Goal: Use online tool/utility: Utilize a website feature to perform a specific function

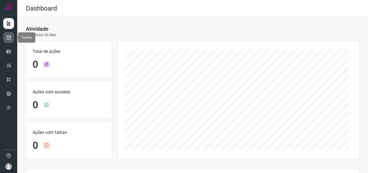
click at [10, 38] on icon at bounding box center [9, 37] width 6 height 5
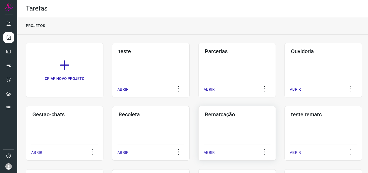
click at [218, 123] on div "Remarcação ABRIR" at bounding box center [237, 133] width 78 height 54
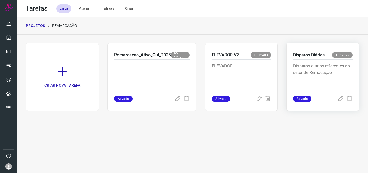
click at [328, 69] on p "Disparos diarios referentes ao setor de Remacação" at bounding box center [323, 76] width 60 height 27
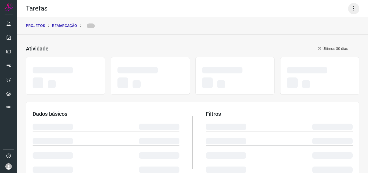
click at [348, 10] on icon at bounding box center [353, 8] width 11 height 11
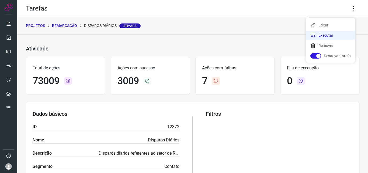
click at [334, 34] on li "Executar" at bounding box center [330, 35] width 49 height 9
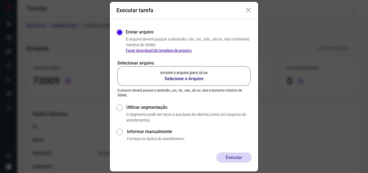
click at [168, 76] on b "Selecione o Arquivo" at bounding box center [183, 78] width 47 height 6
click at [0, 0] on input "Arraste o arquivo para cá ou Selecione o Arquivo" at bounding box center [0, 0] width 0 height 0
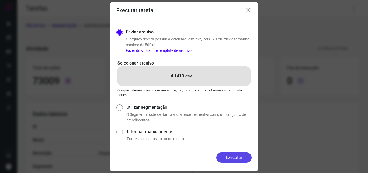
click at [240, 157] on button "Executar" at bounding box center [233, 157] width 35 height 10
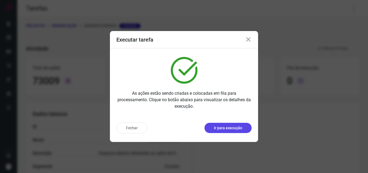
click at [240, 128] on p "Ir para execução" at bounding box center [228, 128] width 28 height 6
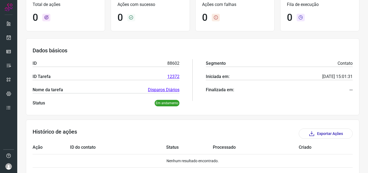
scroll to position [92, 0]
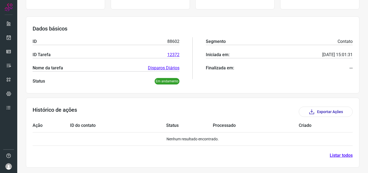
click at [169, 82] on p "Em andamento" at bounding box center [167, 81] width 25 height 6
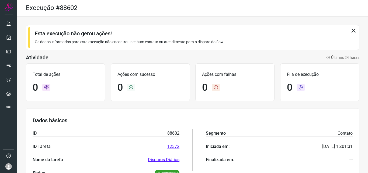
scroll to position [0, 0]
